Goal: Navigation & Orientation: Find specific page/section

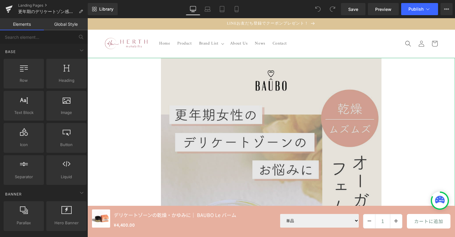
click at [287, 75] on img at bounding box center [271, 227] width 221 height 338
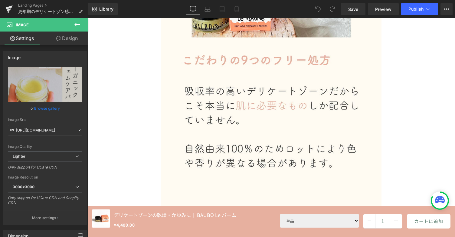
scroll to position [4611, 0]
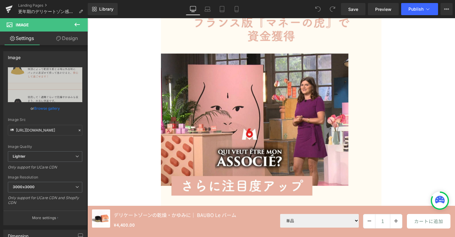
scroll to position [6010, 0]
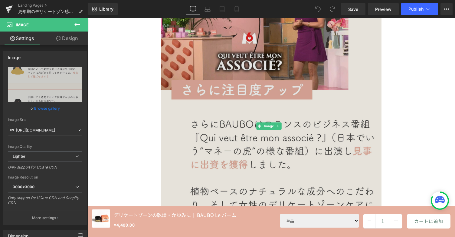
click at [318, 88] on img at bounding box center [271, 125] width 221 height 347
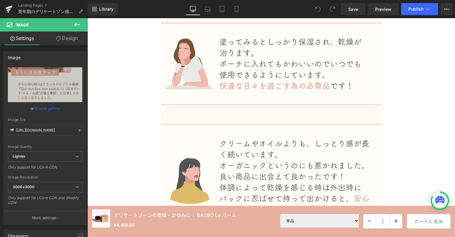
scroll to position [4841, 0]
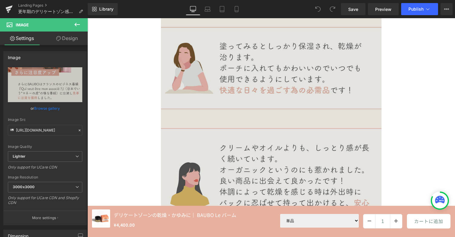
click at [344, 120] on img at bounding box center [271, 238] width 221 height 546
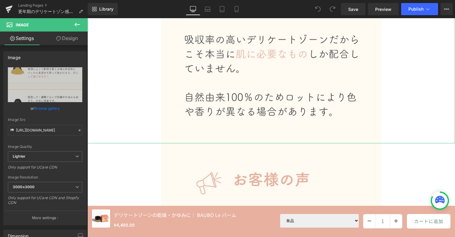
scroll to position [4671, 0]
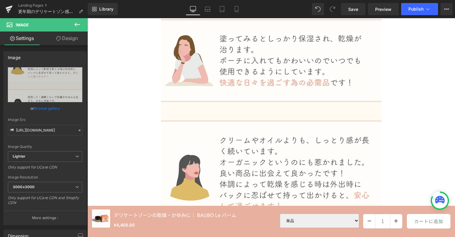
scroll to position [4382, 0]
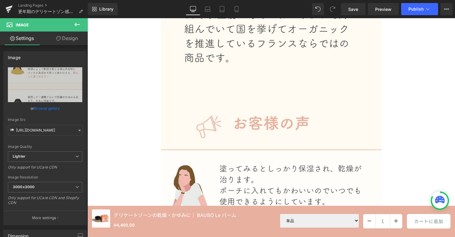
scroll to position [4021, 0]
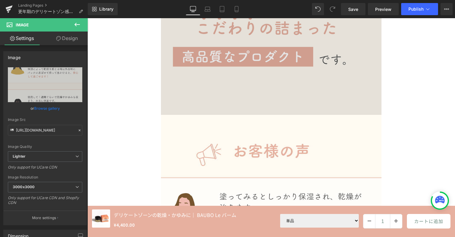
scroll to position [3622, 0]
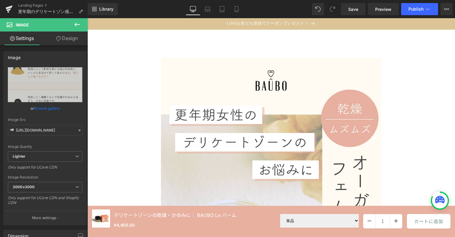
scroll to position [63, 0]
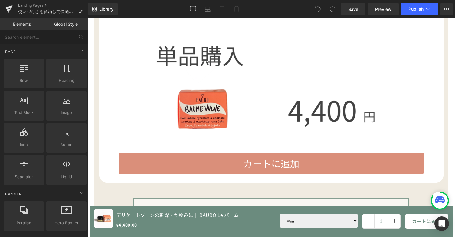
scroll to position [3031, 0]
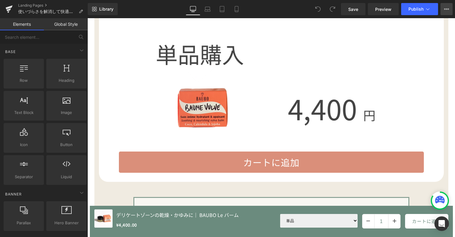
click at [445, 8] on icon at bounding box center [446, 9] width 5 height 5
